Goal: Obtain resource: Obtain resource

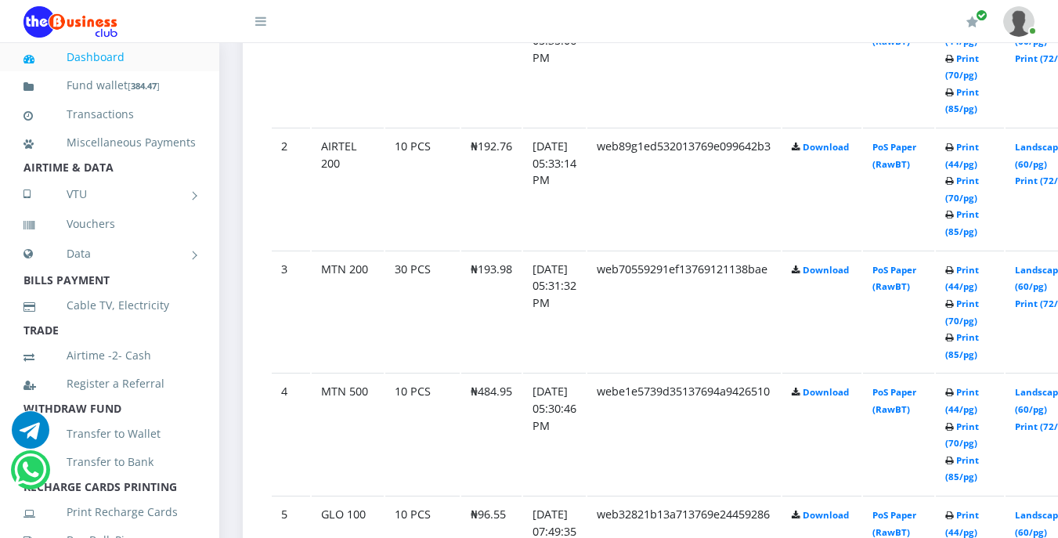
scroll to position [1017, 0]
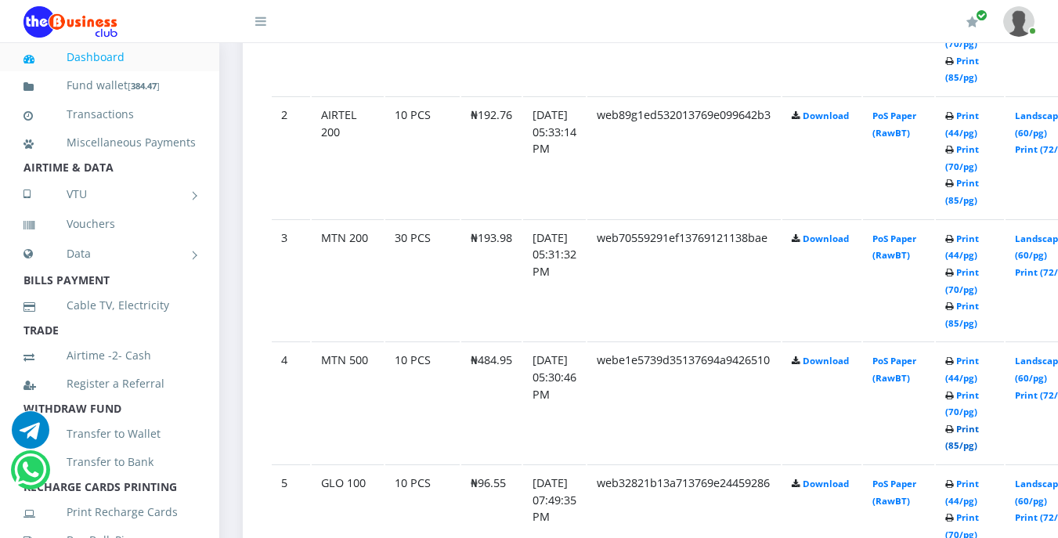
click at [979, 431] on link "Print (85/pg)" at bounding box center [962, 437] width 34 height 29
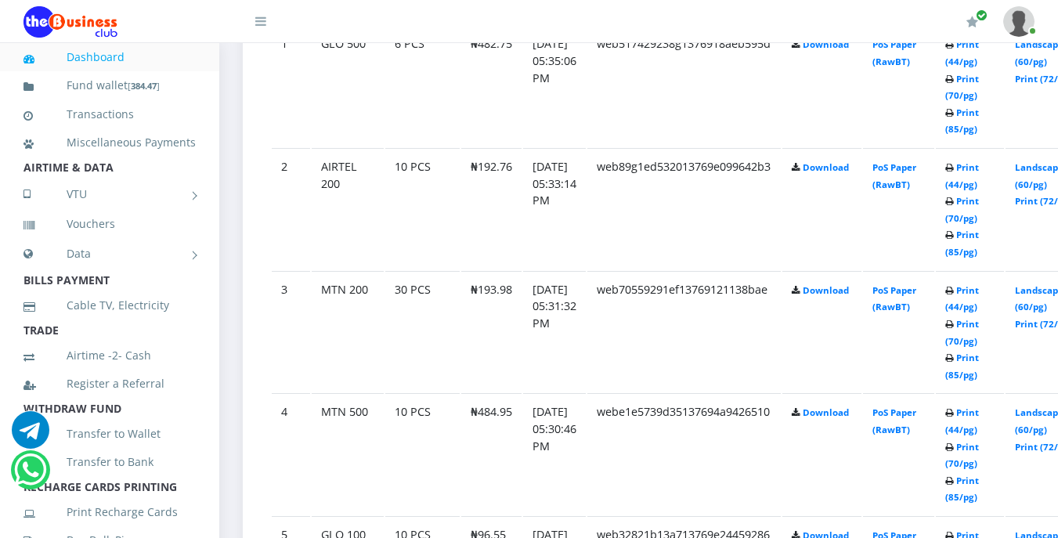
scroll to position [1017, 0]
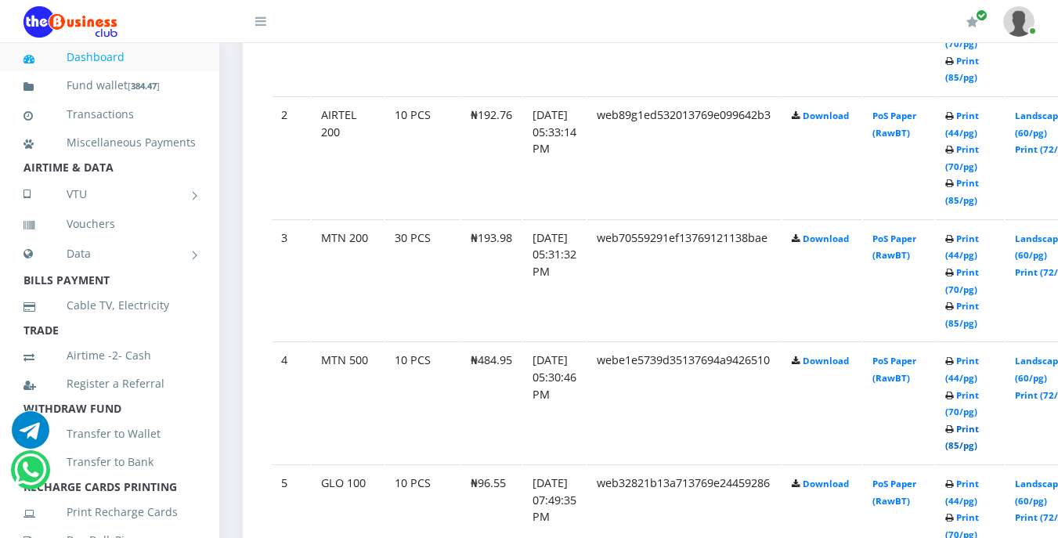
click at [979, 431] on link "Print (85/pg)" at bounding box center [962, 437] width 34 height 29
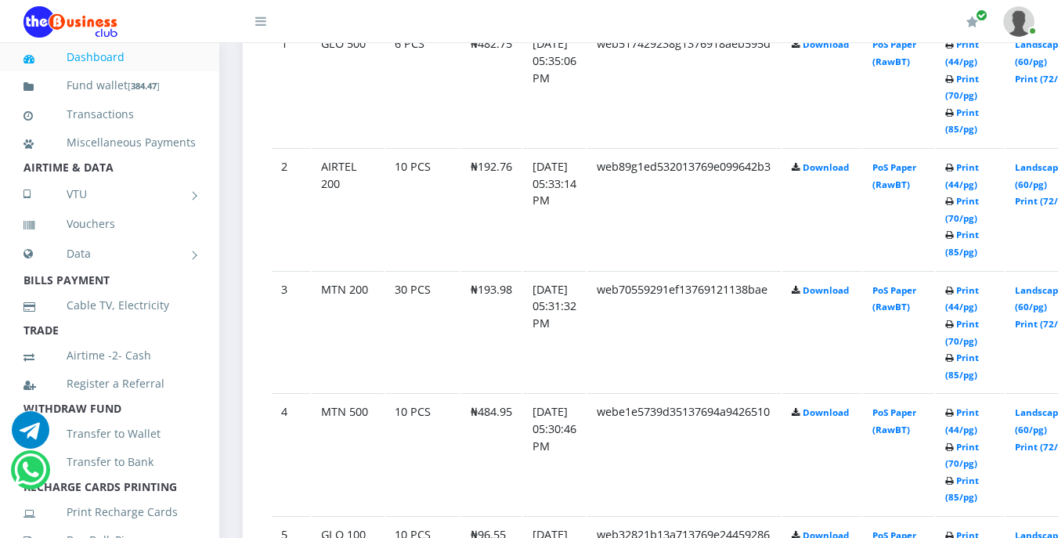
scroll to position [1017, 0]
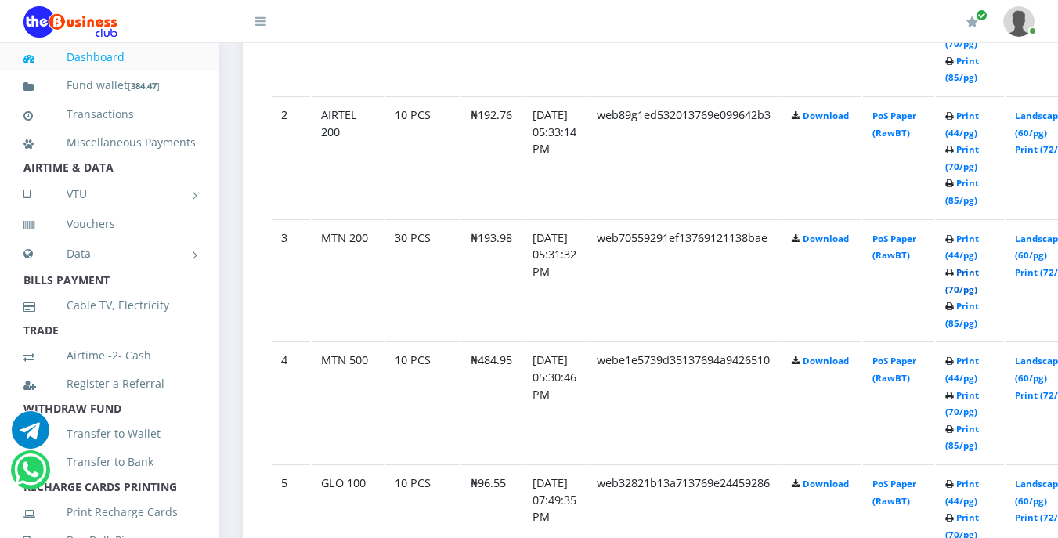
click at [979, 275] on link "Print (70/pg)" at bounding box center [962, 280] width 34 height 29
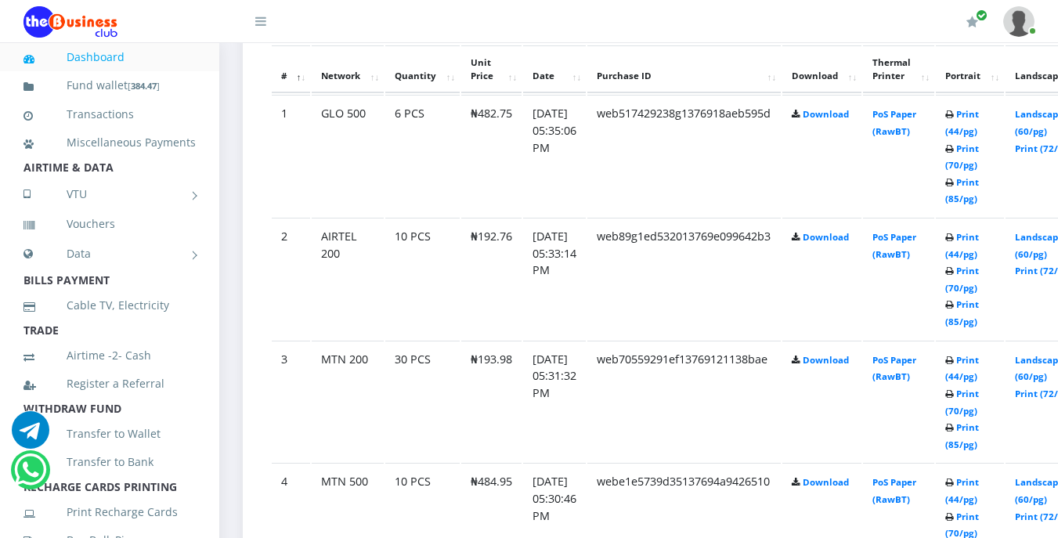
scroll to position [891, 0]
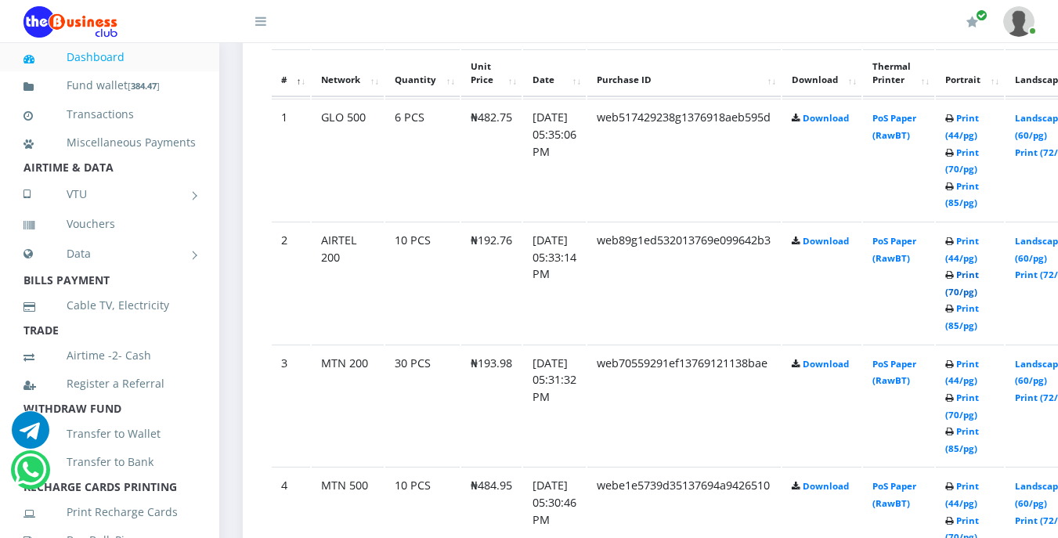
click at [979, 276] on link "Print (70/pg)" at bounding box center [962, 283] width 34 height 29
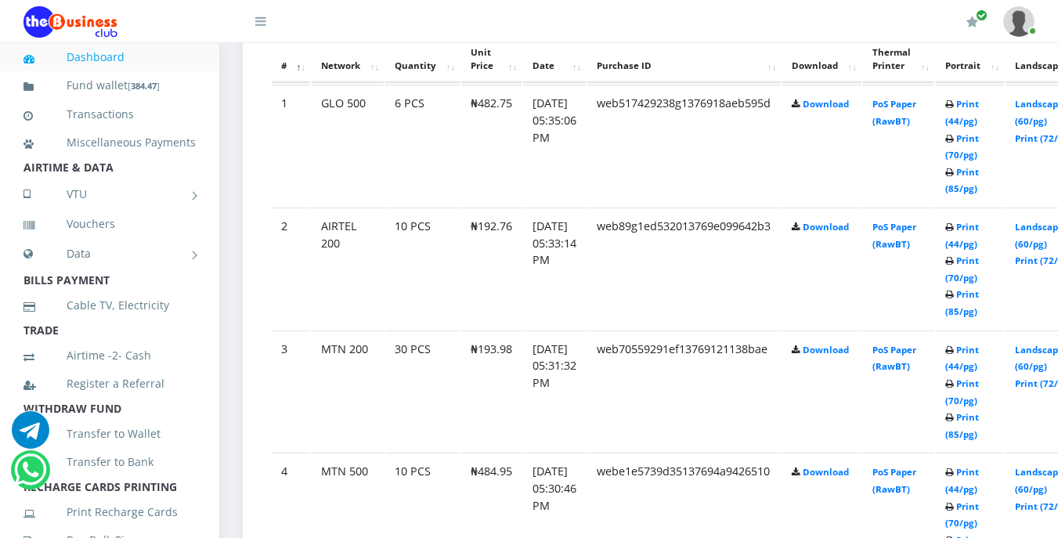
scroll to position [891, 0]
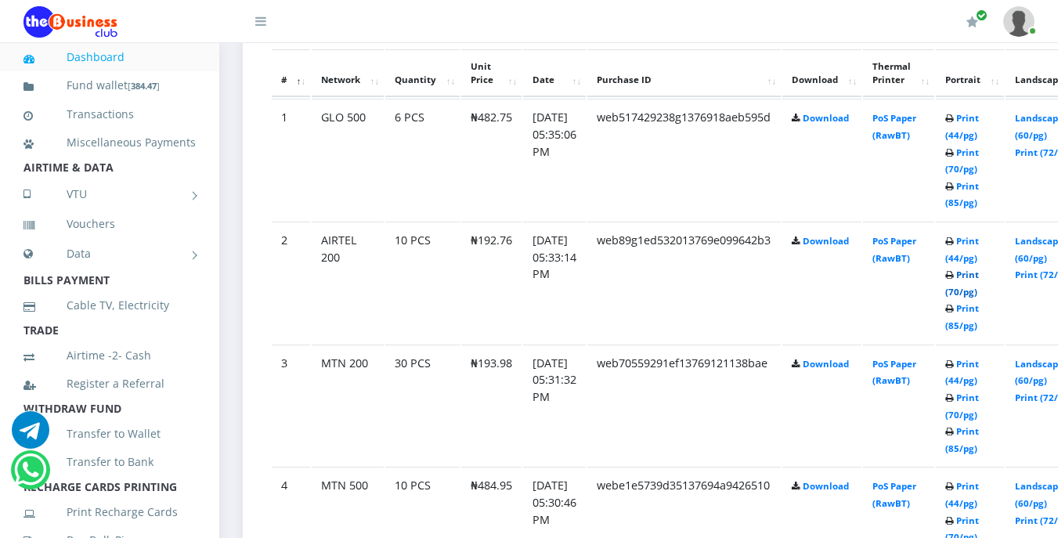
click at [979, 280] on link "Print (70/pg)" at bounding box center [962, 283] width 34 height 29
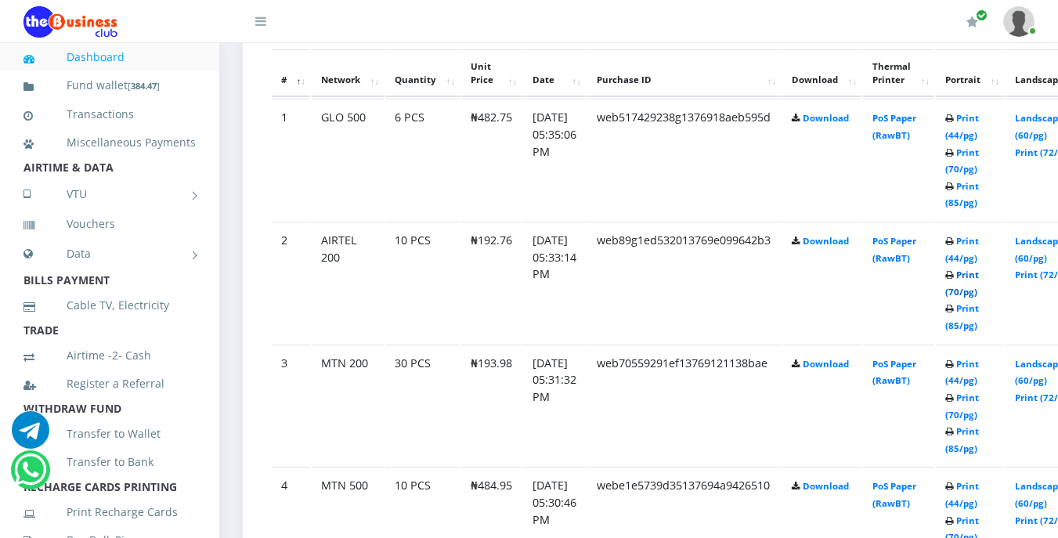
click at [979, 280] on link "Print (70/pg)" at bounding box center [962, 283] width 34 height 29
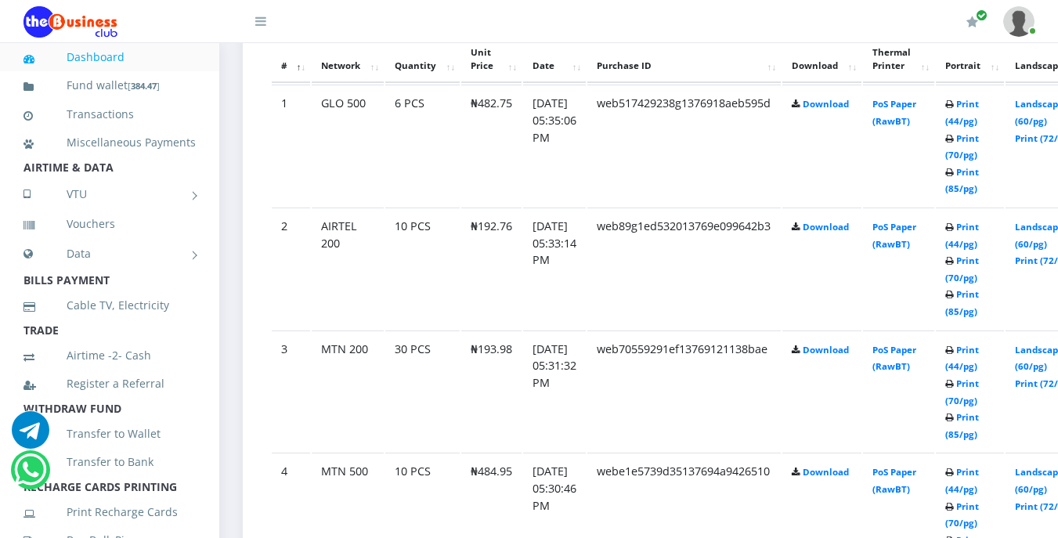
scroll to position [891, 0]
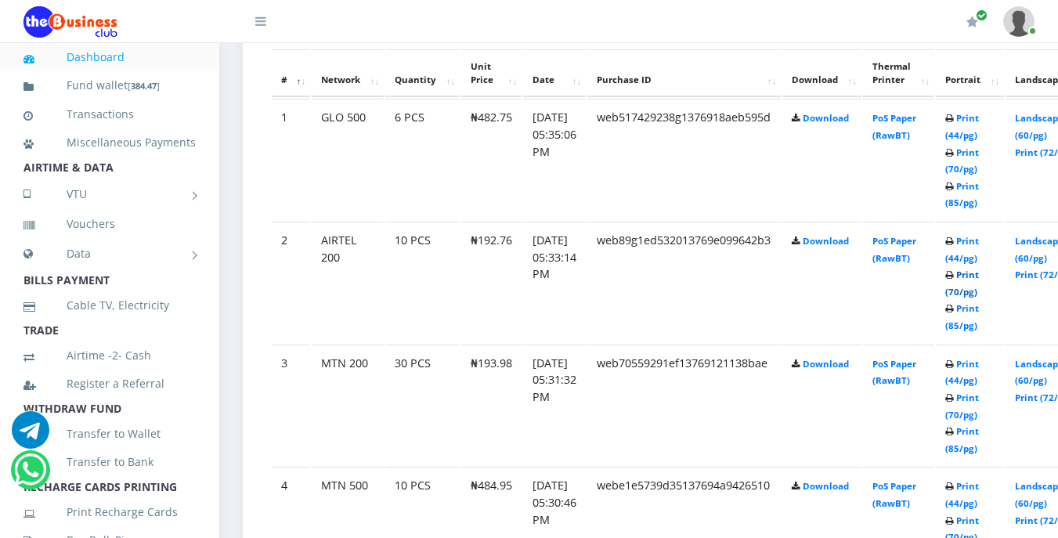
click at [979, 280] on link "Print (70/pg)" at bounding box center [962, 283] width 34 height 29
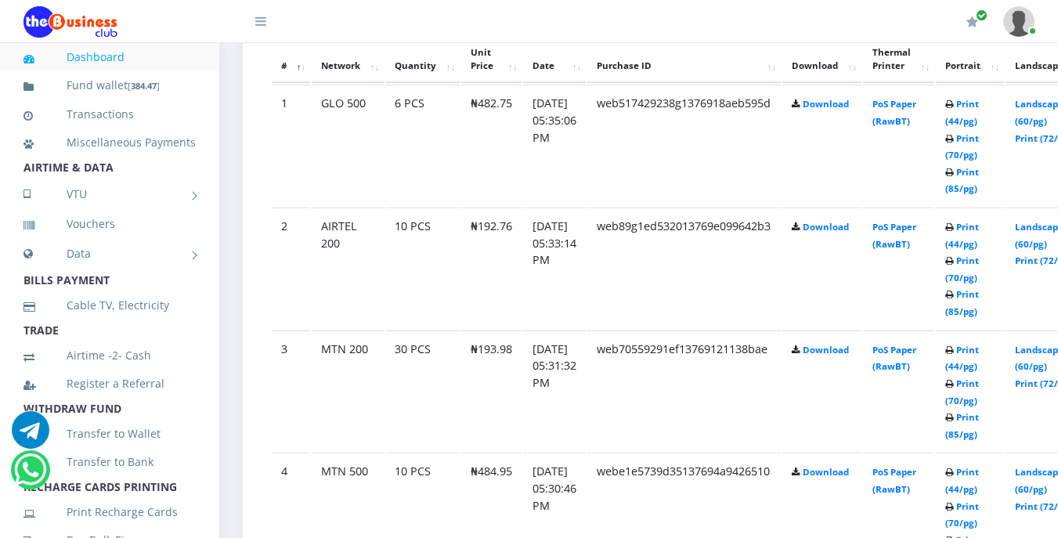
scroll to position [891, 0]
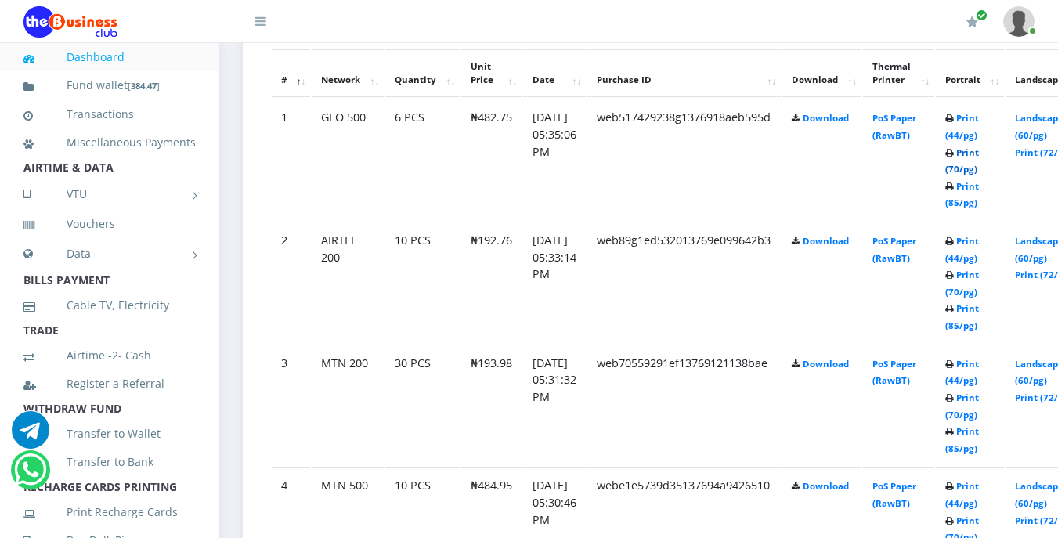
click at [979, 160] on link "Print (70/pg)" at bounding box center [962, 160] width 34 height 29
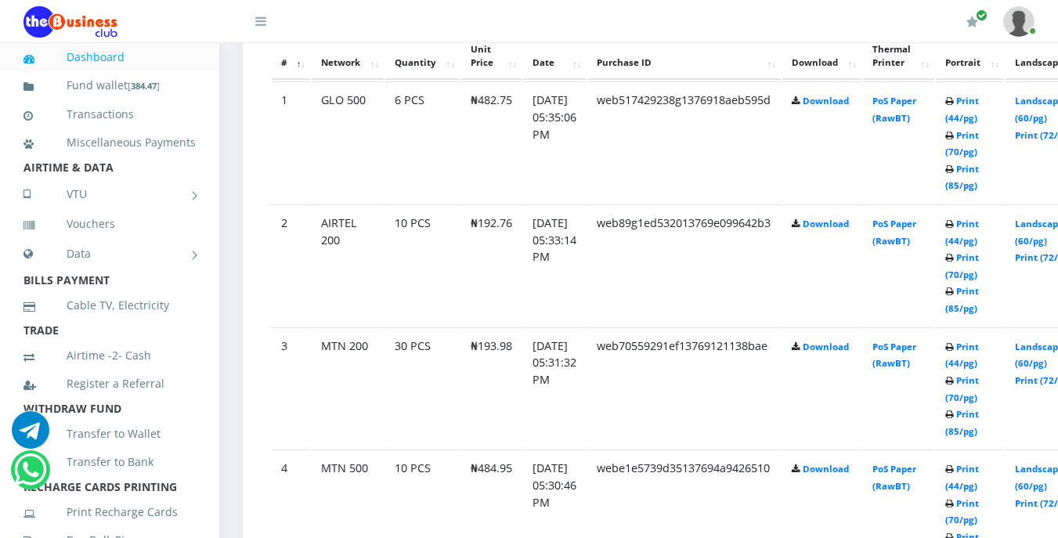
scroll to position [940, 0]
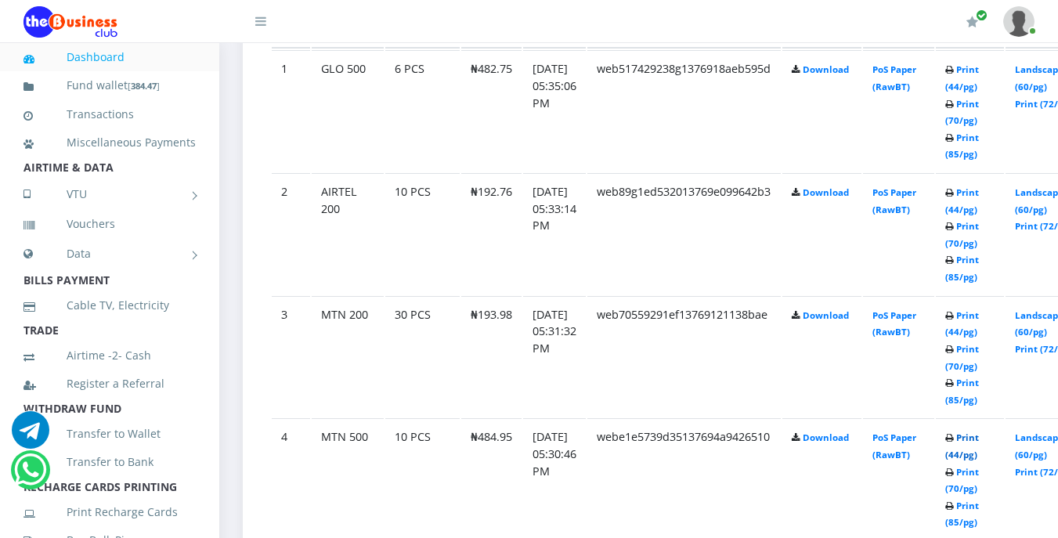
click at [979, 441] on link "Print (44/pg)" at bounding box center [962, 446] width 34 height 29
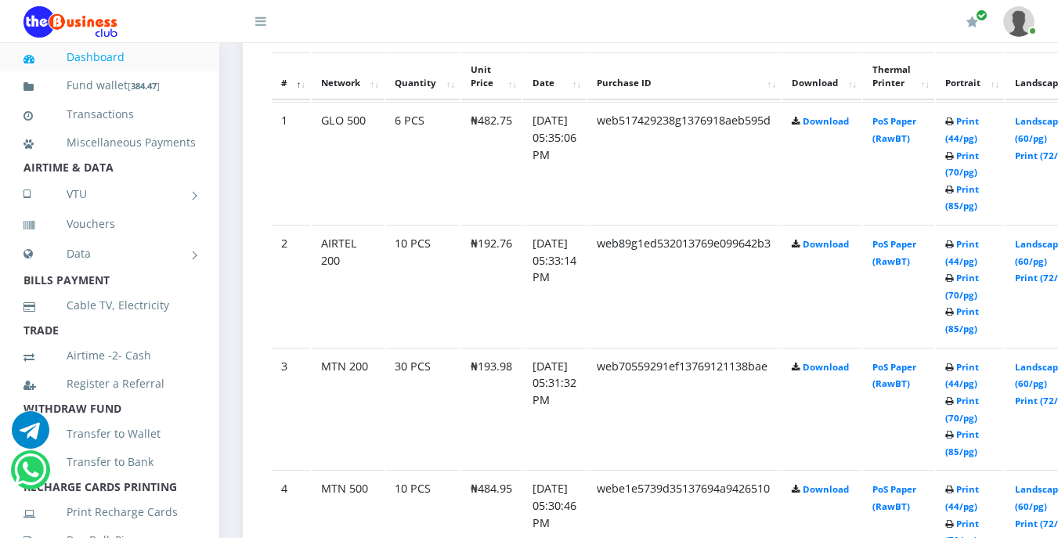
scroll to position [940, 0]
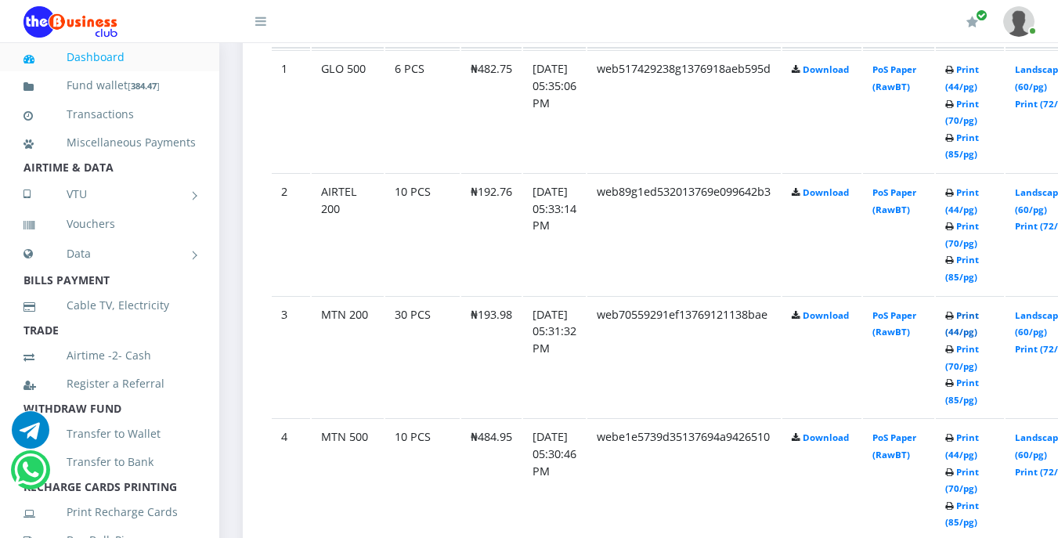
click at [979, 316] on link "Print (44/pg)" at bounding box center [962, 323] width 34 height 29
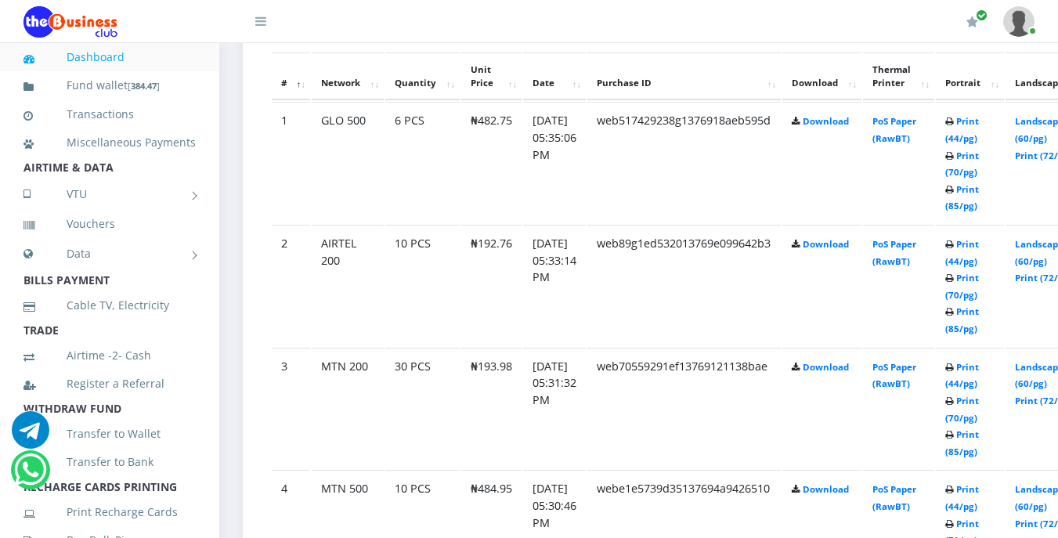
scroll to position [940, 0]
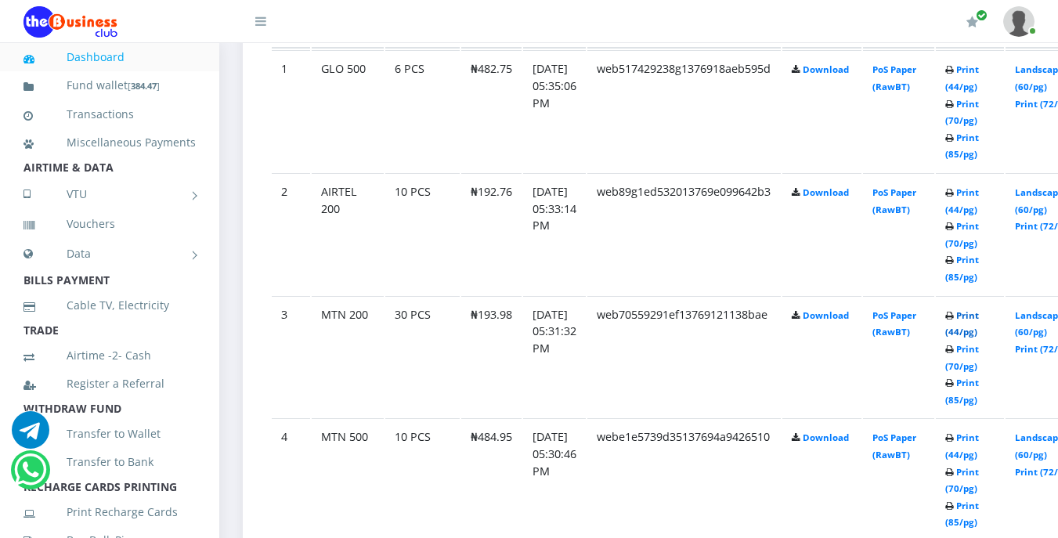
click at [979, 317] on link "Print (44/pg)" at bounding box center [962, 323] width 34 height 29
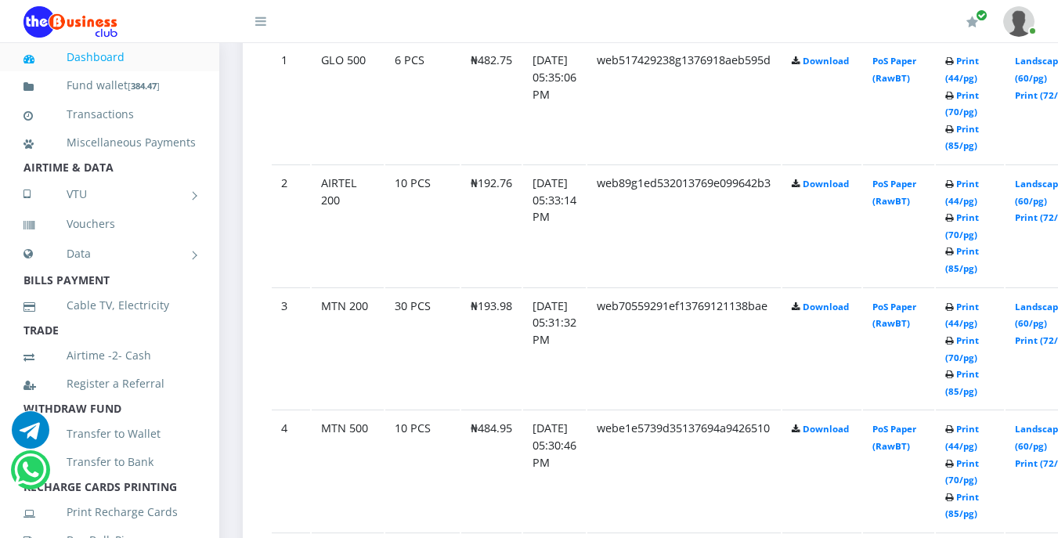
scroll to position [1003, 0]
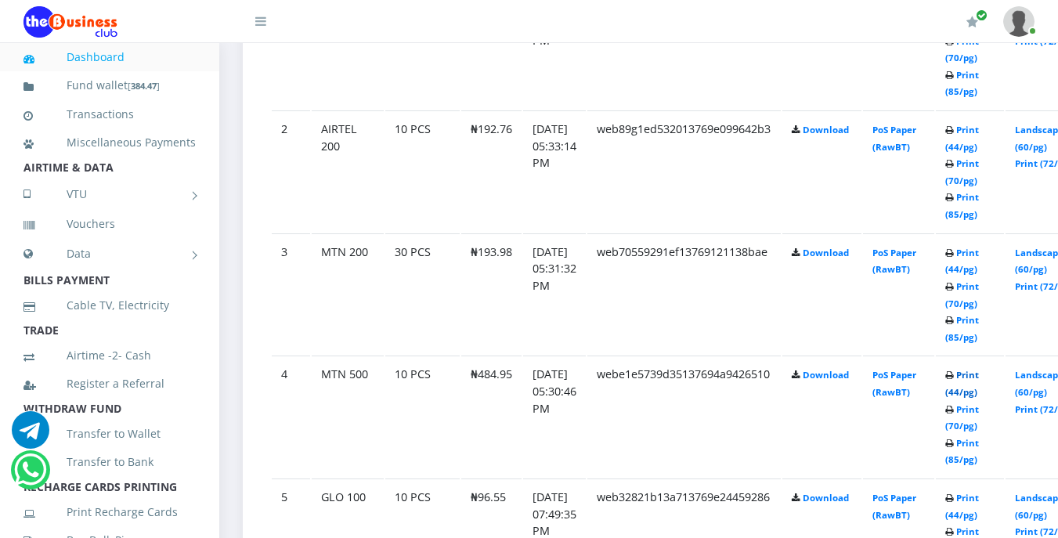
click at [979, 378] on link "Print (44/pg)" at bounding box center [962, 383] width 34 height 29
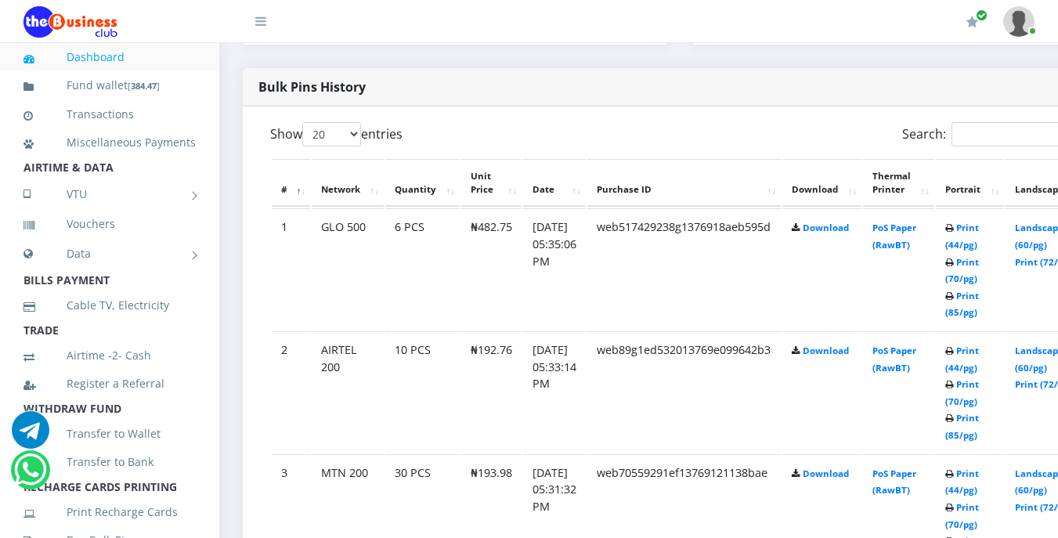
scroll to position [783, 0]
click at [979, 356] on link "Print (44/pg)" at bounding box center [962, 357] width 34 height 29
click at [979, 355] on link "Print (44/pg)" at bounding box center [962, 357] width 34 height 29
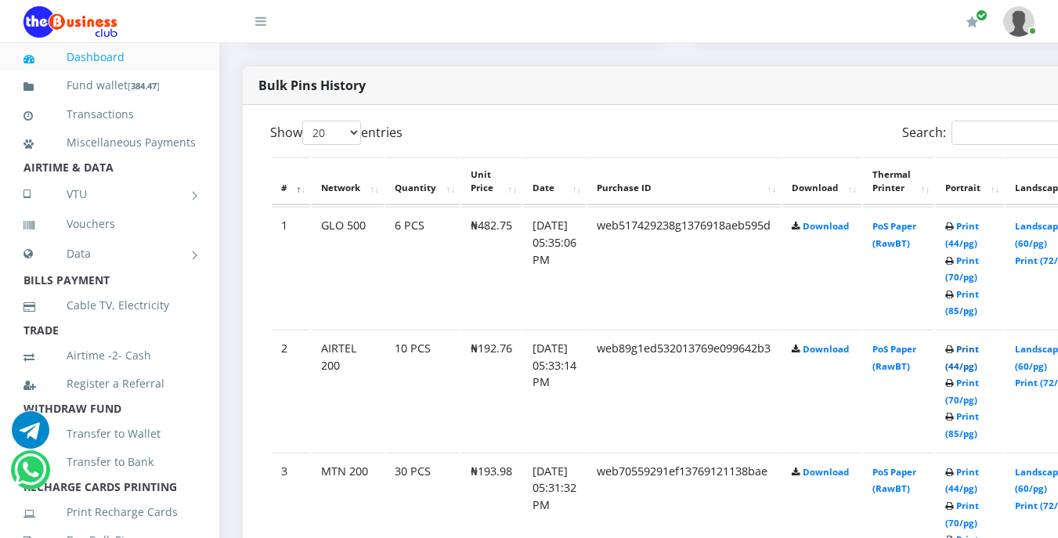
click at [979, 355] on link "Print (44/pg)" at bounding box center [962, 357] width 34 height 29
click at [978, 348] on b "Print (44/pg) Print (70/pg) Print (85/pg)" at bounding box center [962, 391] width 34 height 96
click at [979, 349] on link "Print (44/pg)" at bounding box center [962, 357] width 34 height 29
click at [979, 348] on link "Print (44/pg)" at bounding box center [962, 357] width 34 height 29
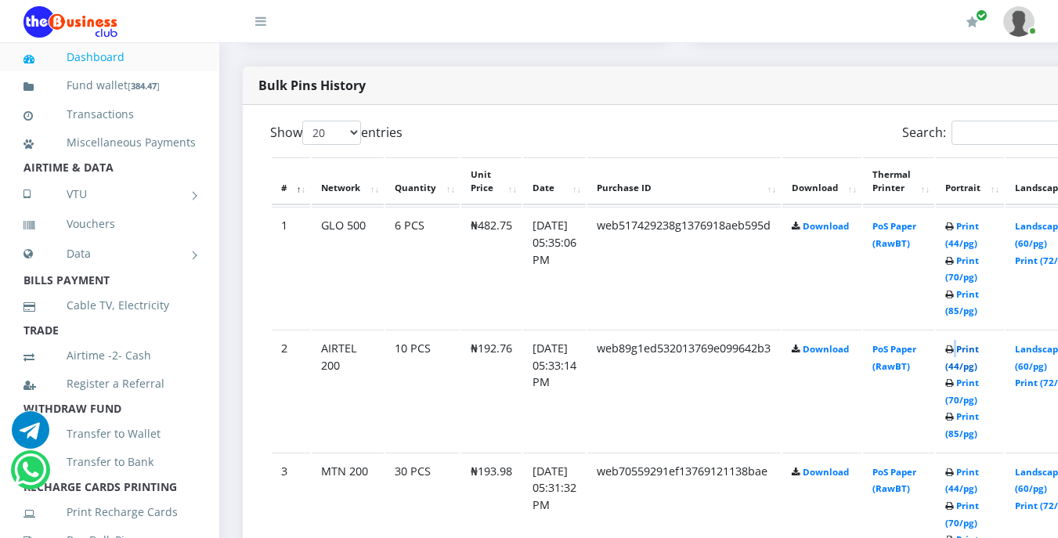
click at [979, 348] on link "Print (44/pg)" at bounding box center [962, 357] width 34 height 29
click at [954, 350] on icon at bounding box center [949, 349] width 9 height 9
click at [979, 350] on link "Print (44/pg)" at bounding box center [962, 357] width 34 height 29
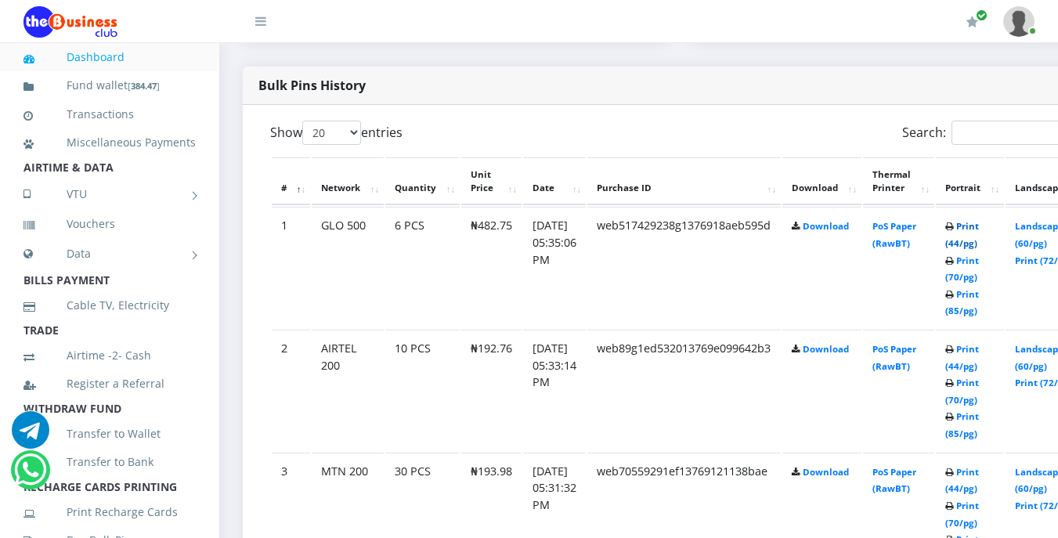
click at [979, 224] on link "Print (44/pg)" at bounding box center [962, 234] width 34 height 29
click at [979, 226] on link "Print (44/pg)" at bounding box center [962, 234] width 34 height 29
